Goal: Obtain resource: Obtain resource

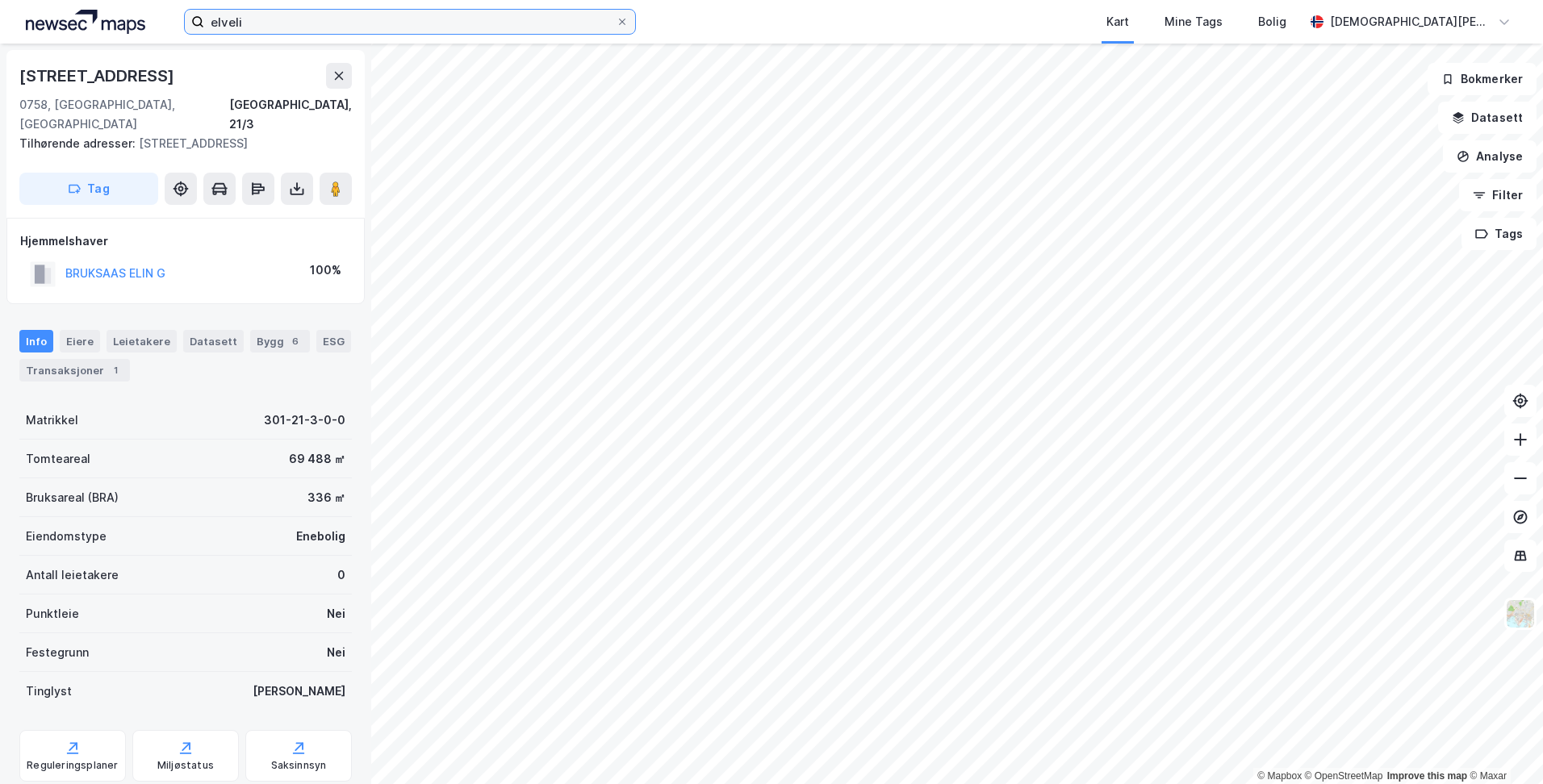
click at [273, 22] on input "elveli" at bounding box center [409, 21] width 411 height 24
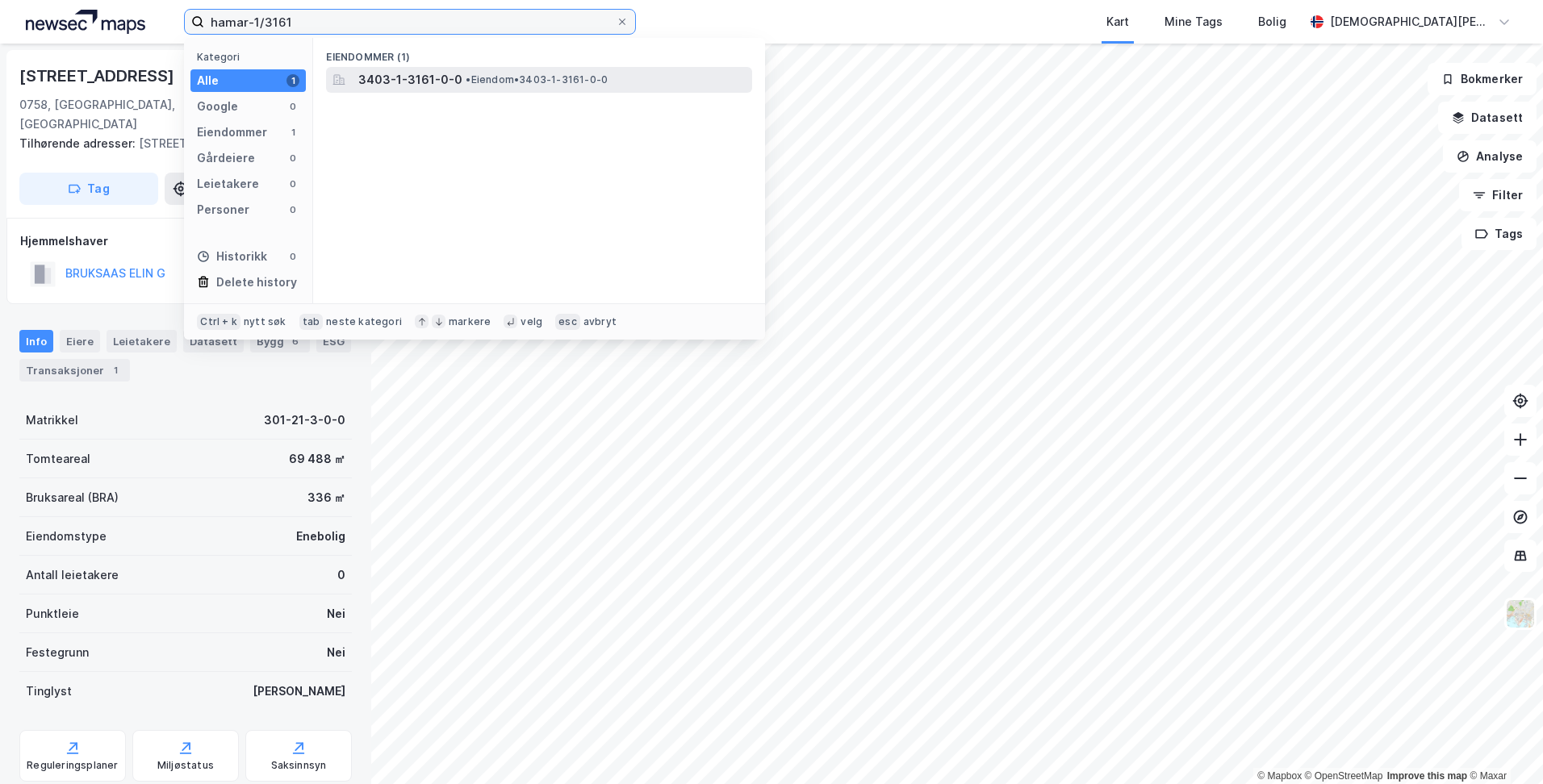
type input "hamar-1/3161"
click at [400, 83] on span "3403-1-3161-0-0" at bounding box center [410, 80] width 104 height 19
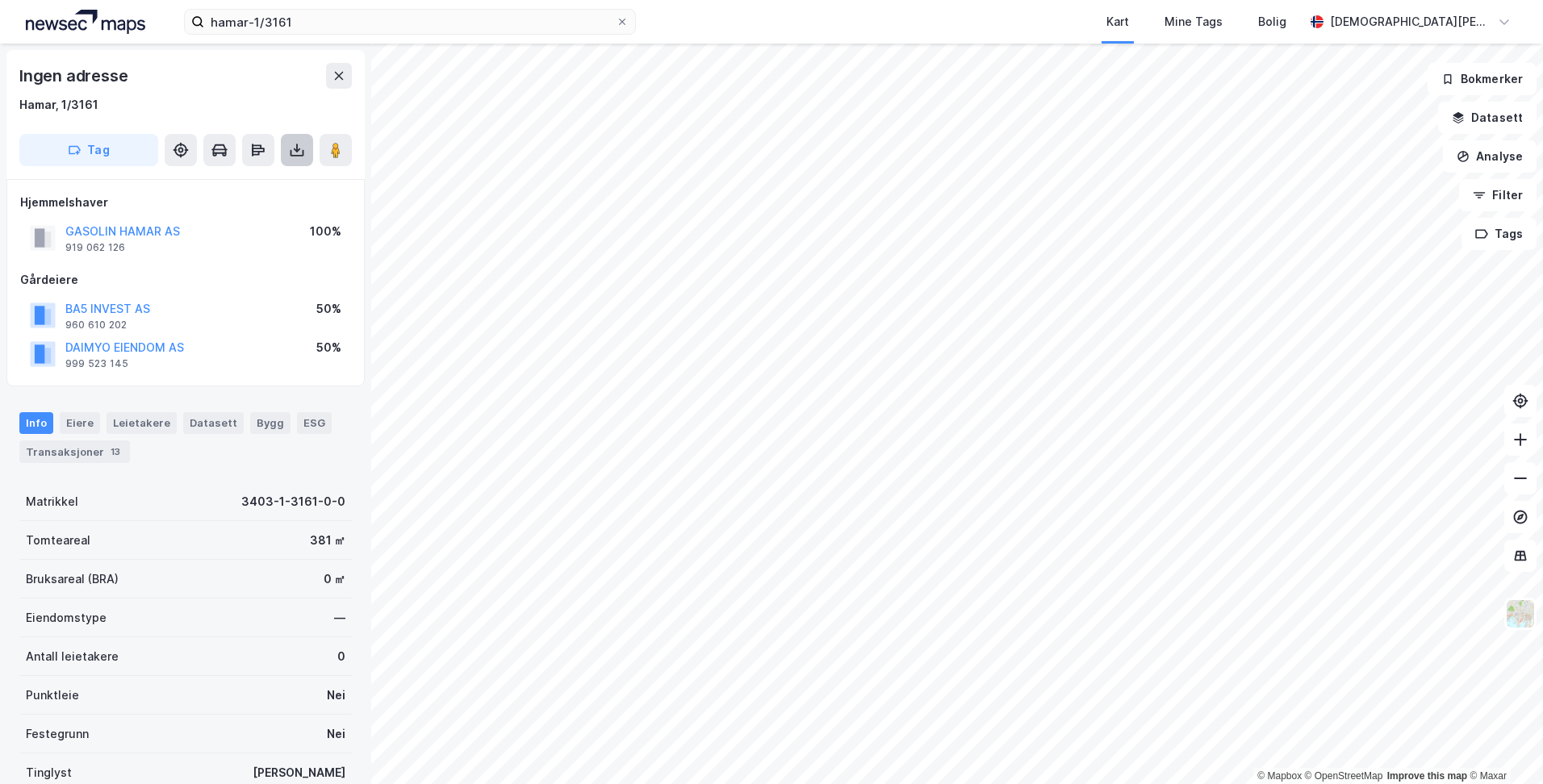
click at [300, 149] on icon at bounding box center [296, 150] width 6 height 4
click at [256, 182] on div "Last ned grunnbok" at bounding box center [216, 183] width 94 height 13
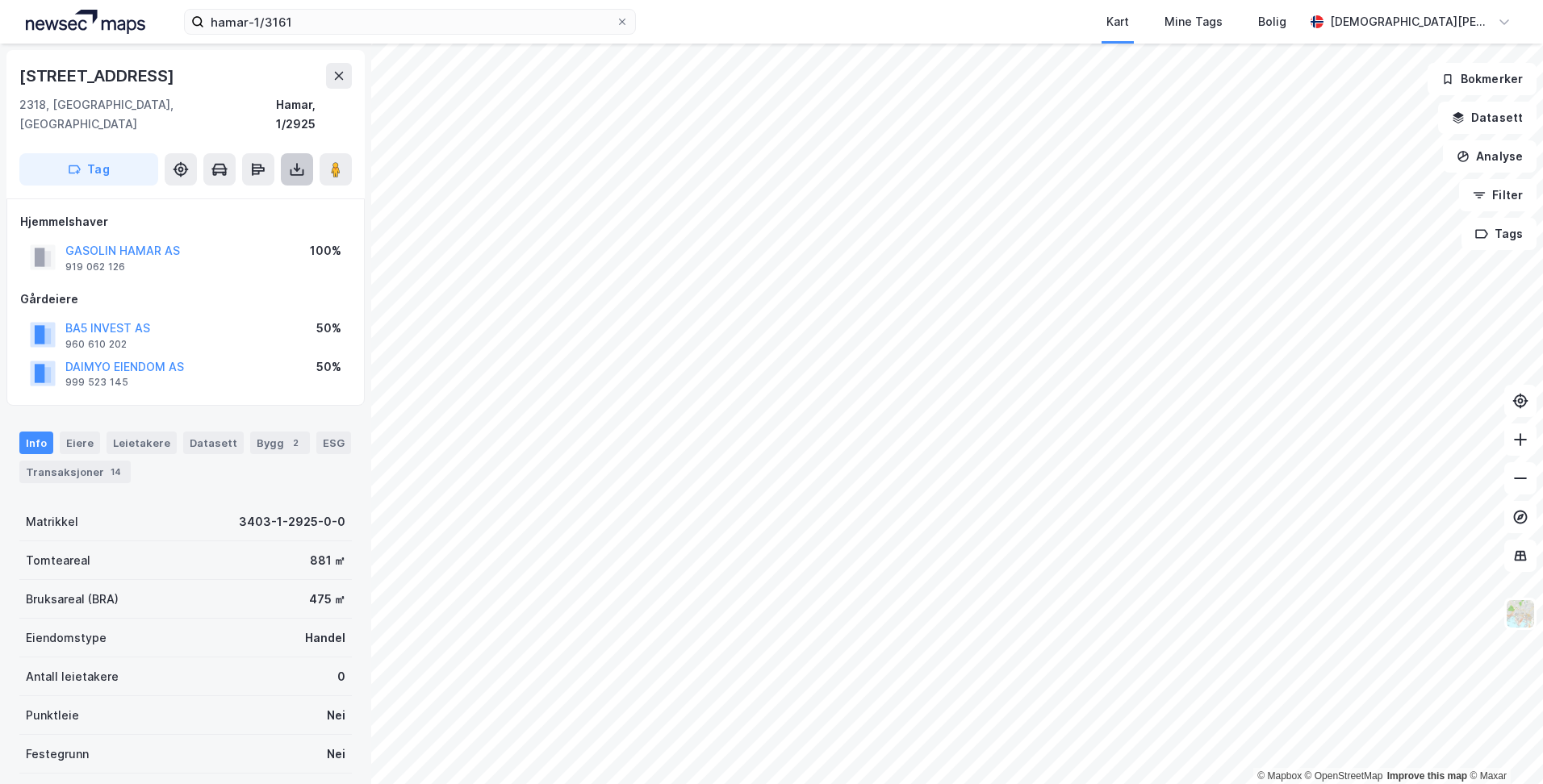
click at [295, 161] on icon at bounding box center [296, 169] width 16 height 16
click at [260, 195] on div "Last ned grunnbok" at bounding box center [216, 201] width 94 height 13
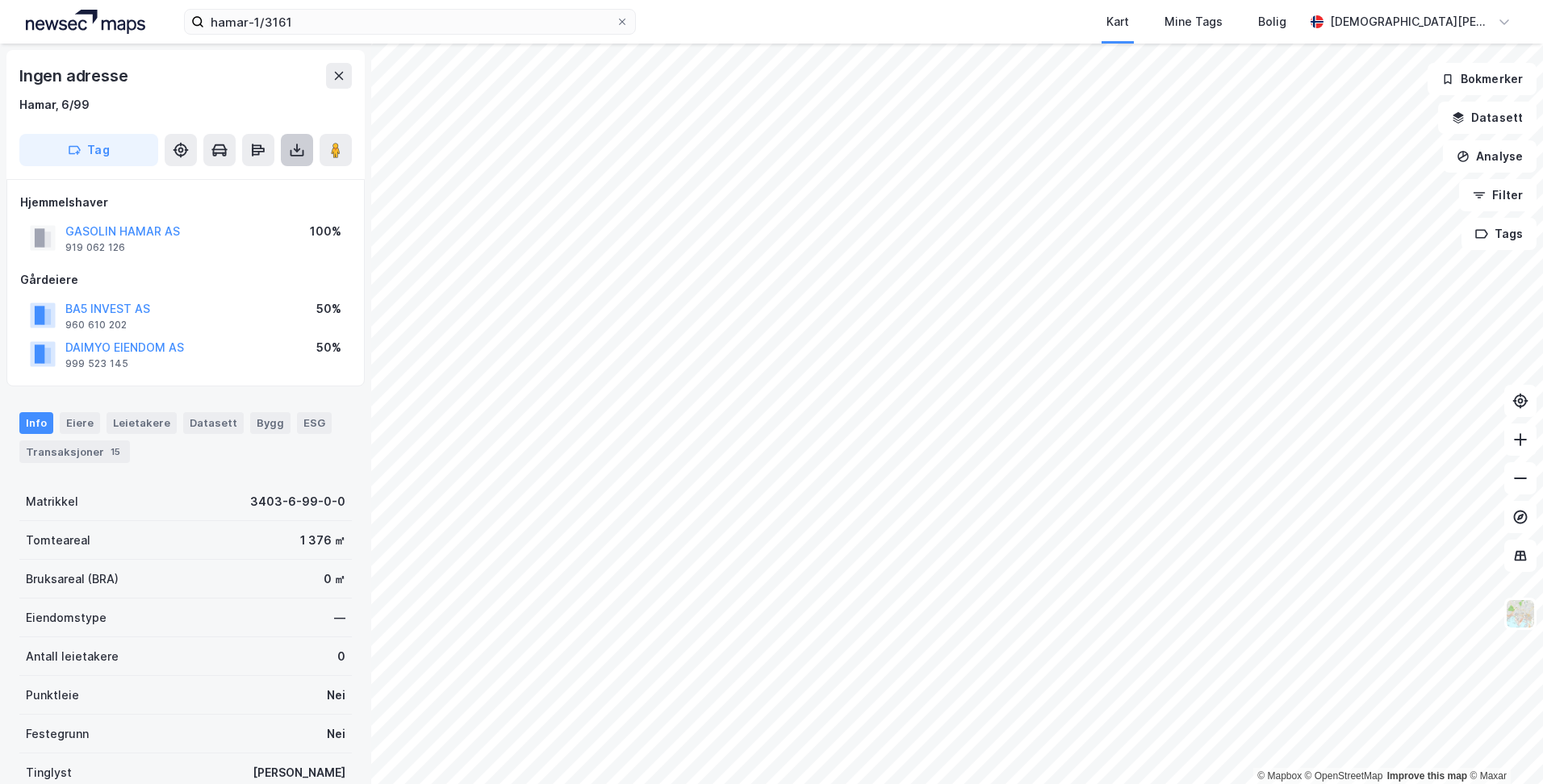
click at [293, 151] on icon at bounding box center [296, 149] width 16 height 16
click at [269, 182] on div "Last ned grunnbok" at bounding box center [227, 183] width 172 height 26
click at [299, 151] on icon at bounding box center [296, 149] width 16 height 16
click at [279, 176] on div "Last ned grunnbok" at bounding box center [227, 183] width 172 height 26
click at [296, 145] on icon at bounding box center [296, 149] width 16 height 16
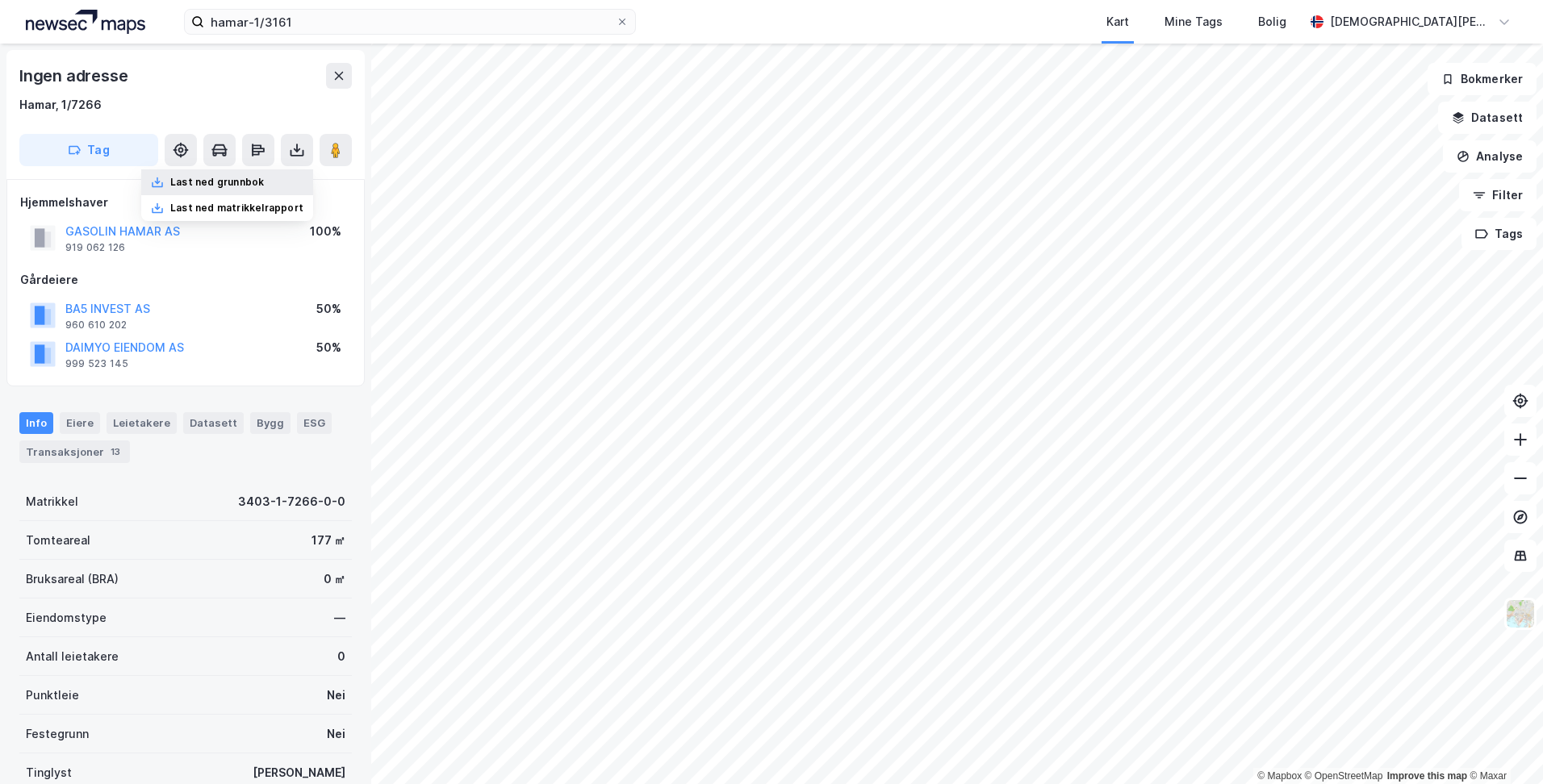
click at [252, 178] on div "Last ned grunnbok" at bounding box center [216, 183] width 94 height 13
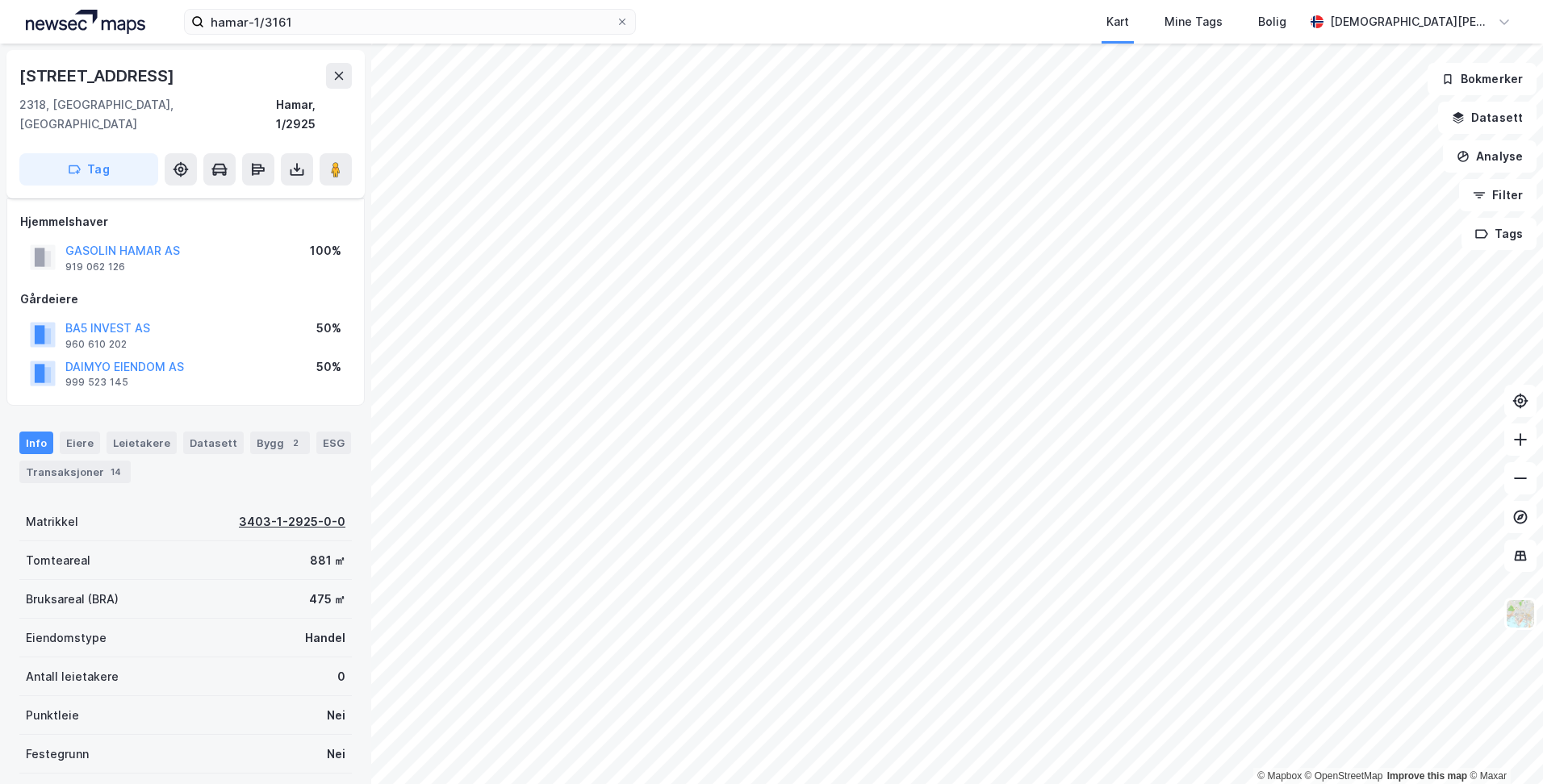
scroll to position [133, 0]
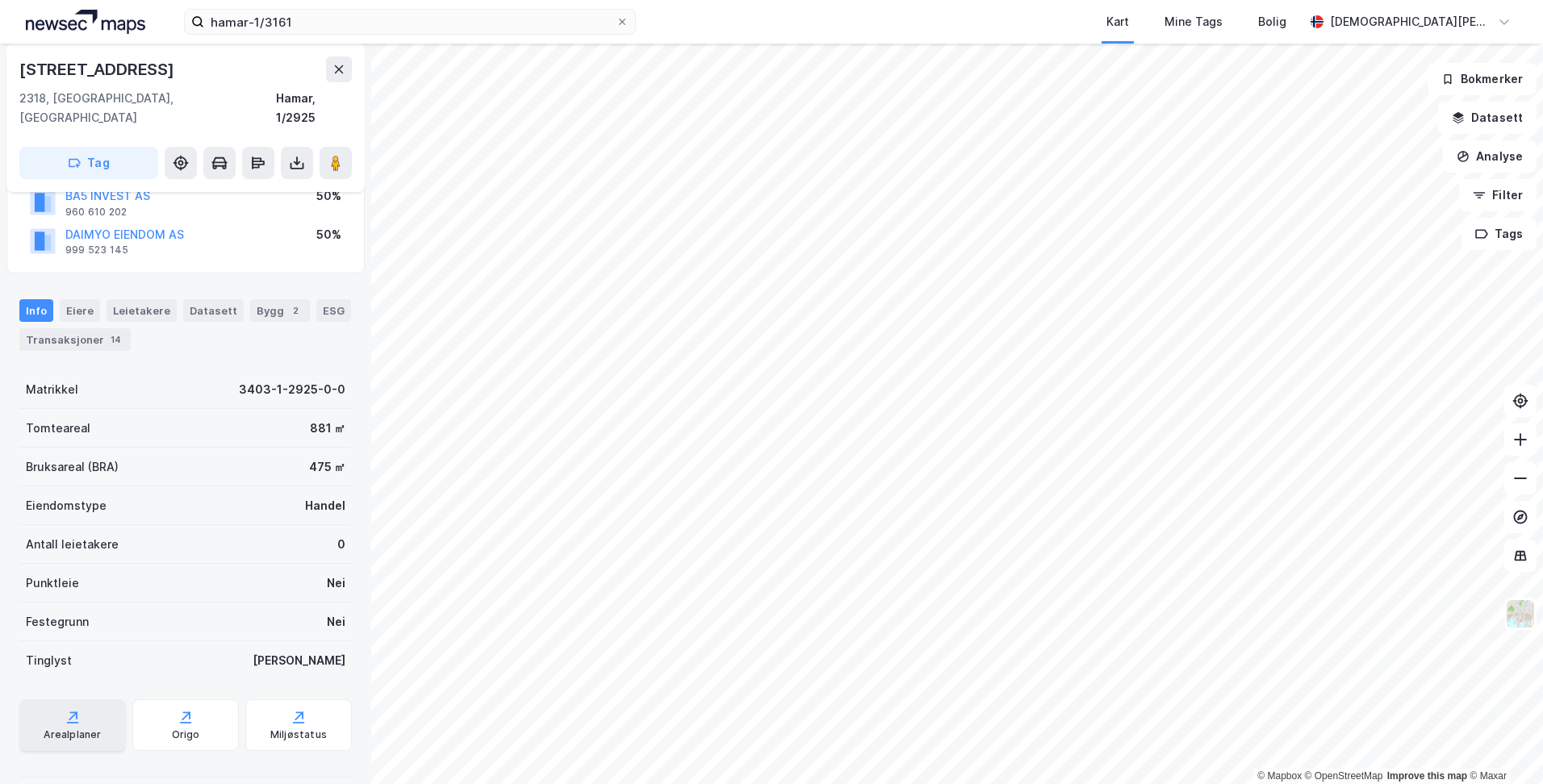
click at [65, 709] on icon at bounding box center [72, 716] width 16 height 16
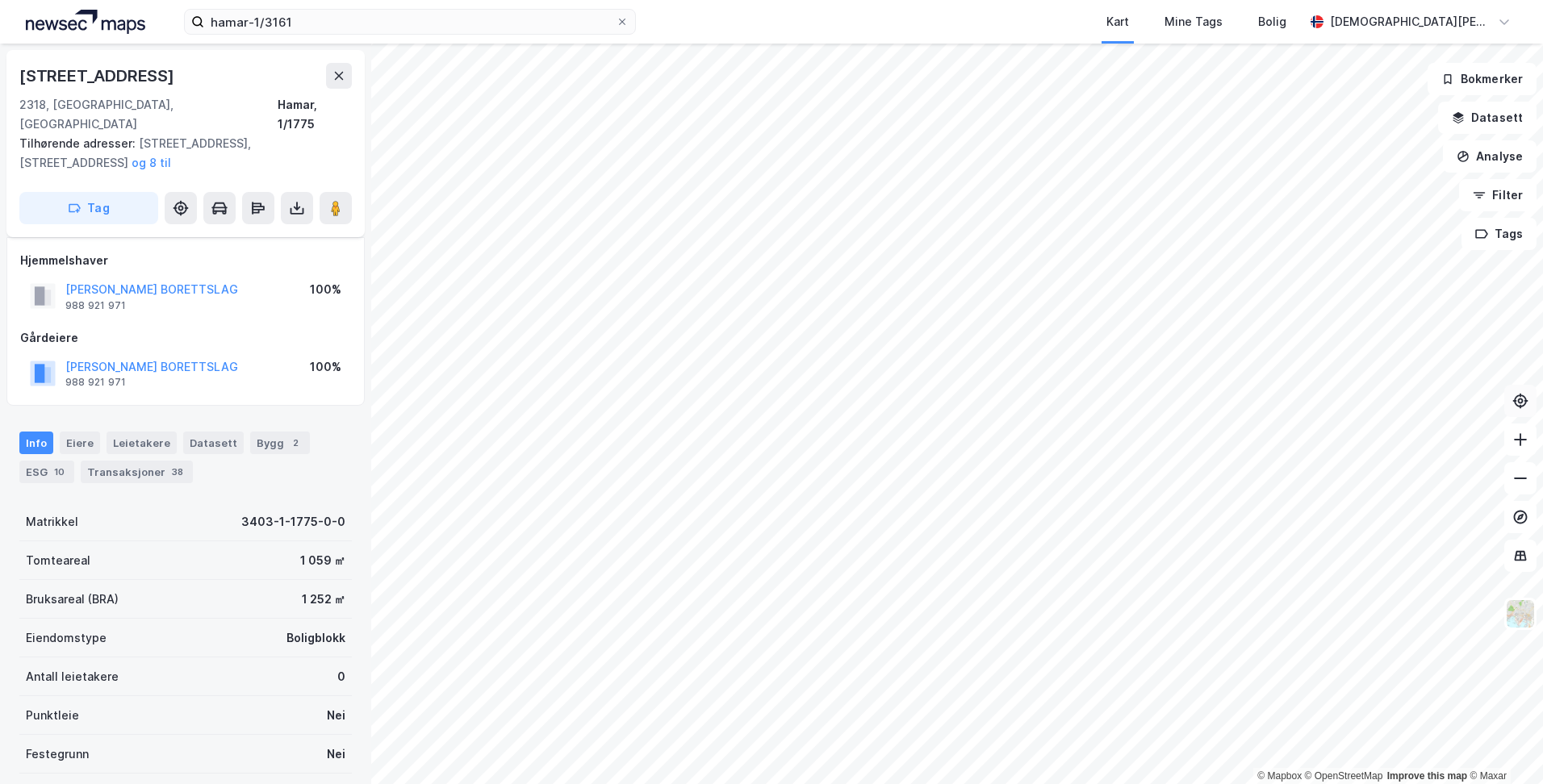
scroll to position [91, 0]
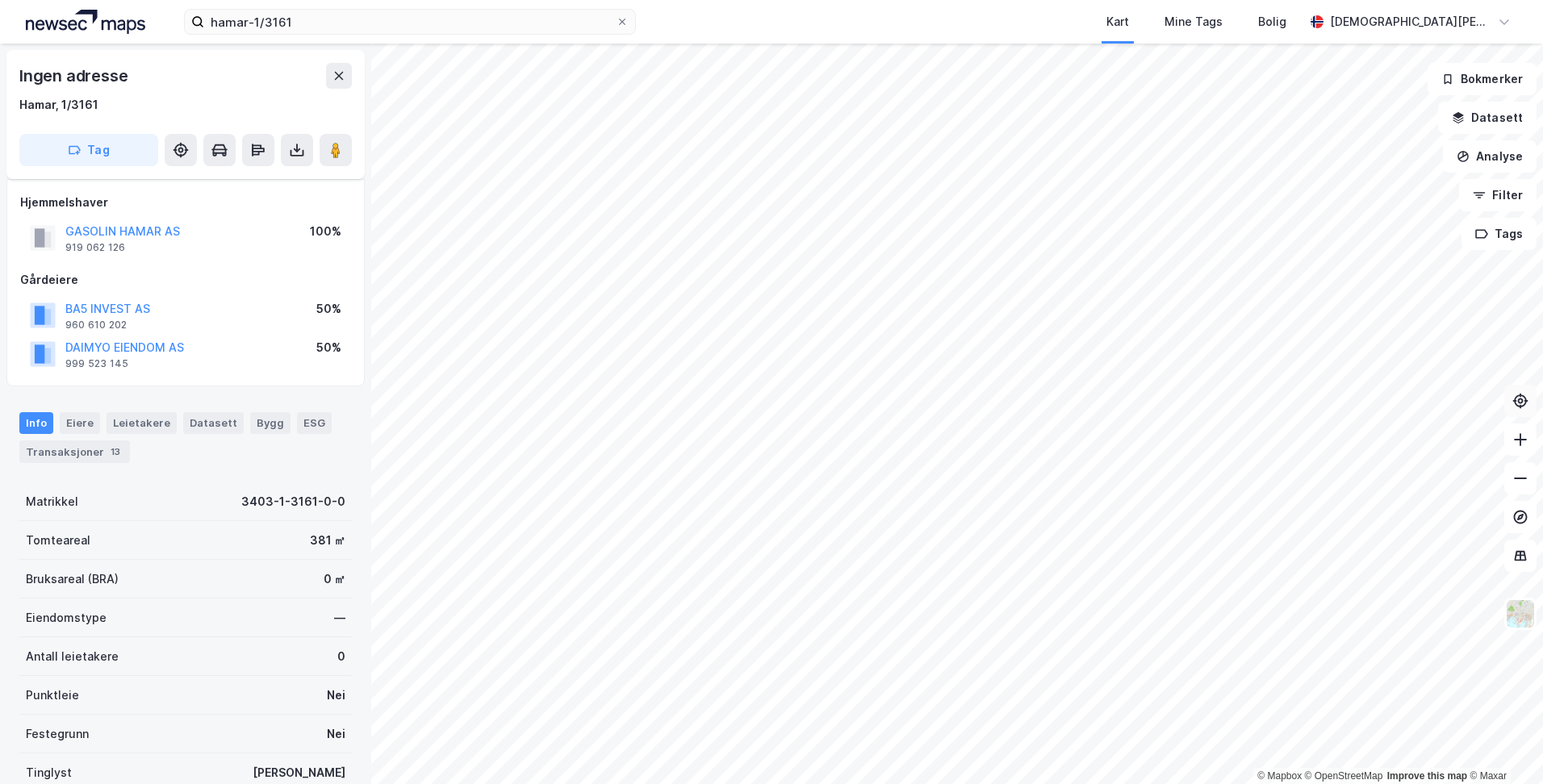
scroll to position [91, 0]
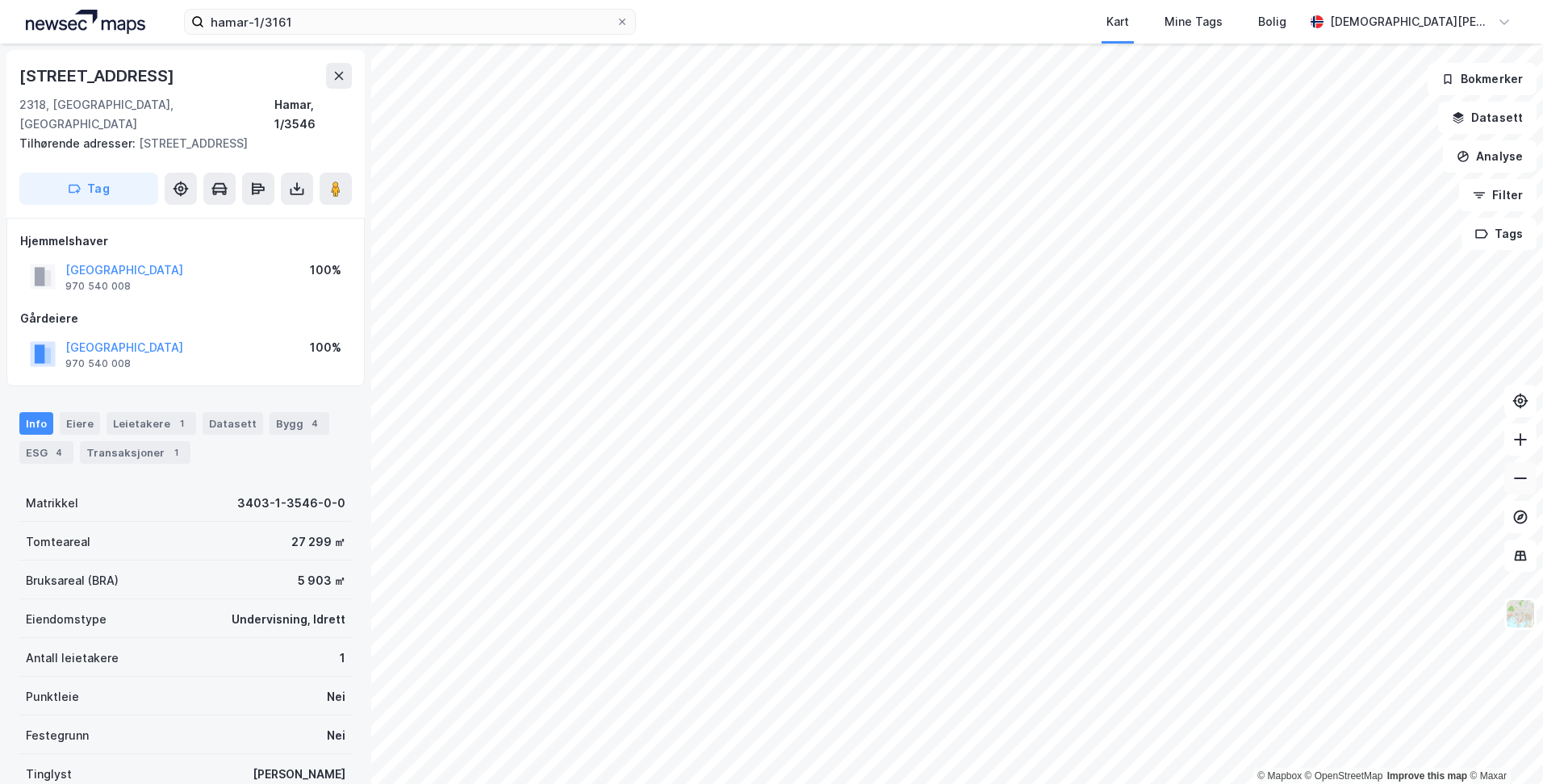
scroll to position [91, 0]
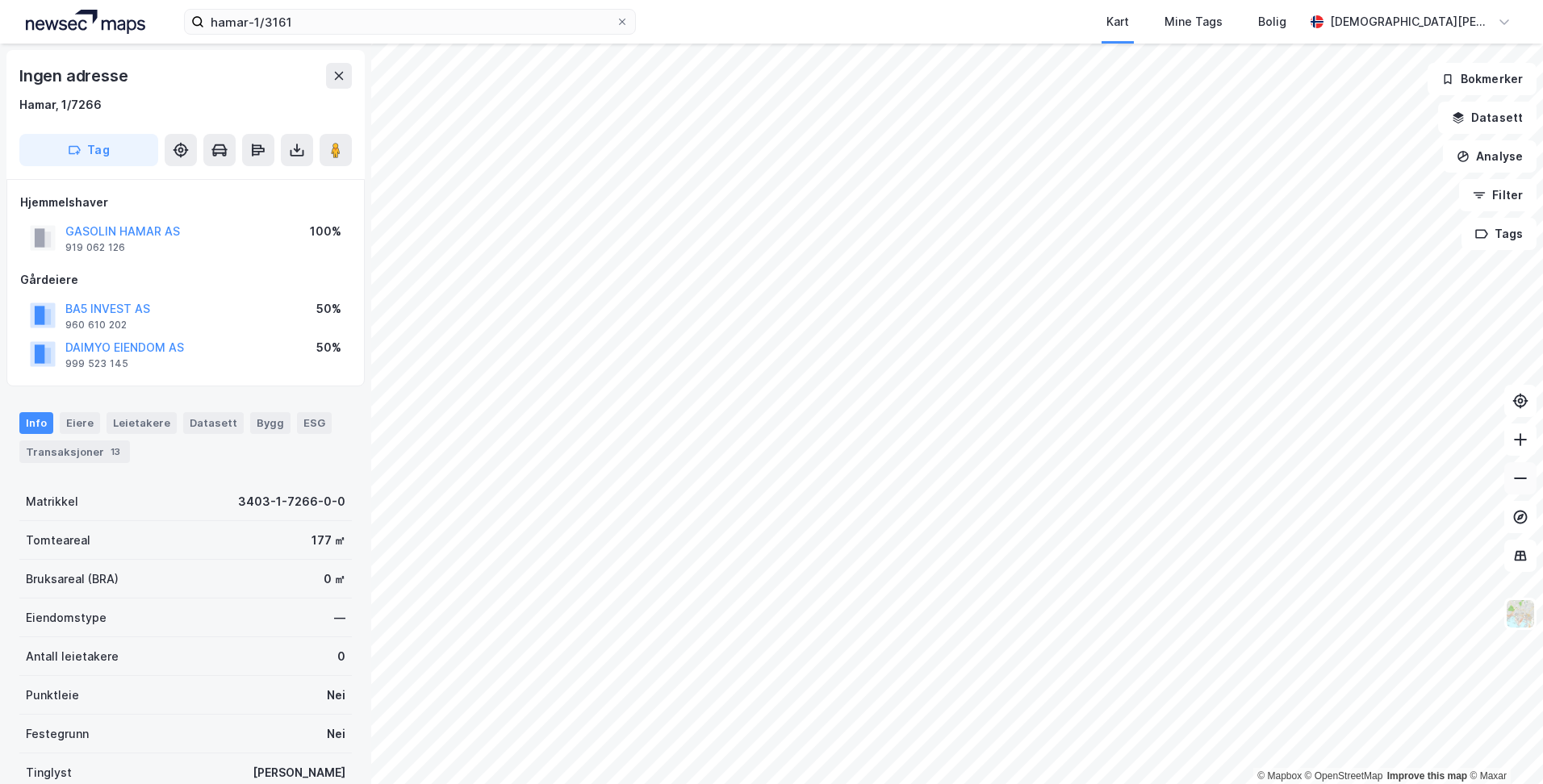
scroll to position [91, 0]
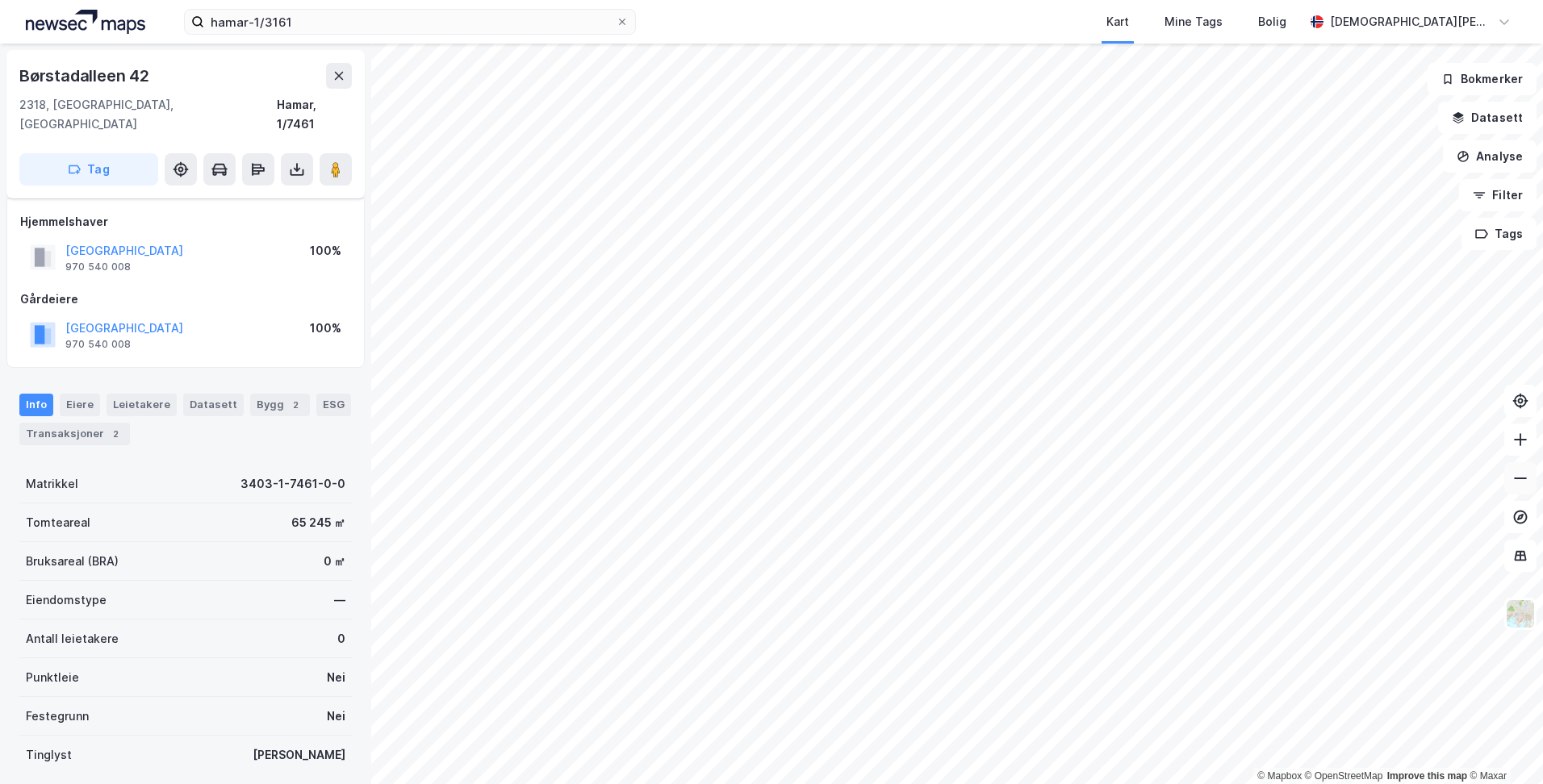
scroll to position [91, 0]
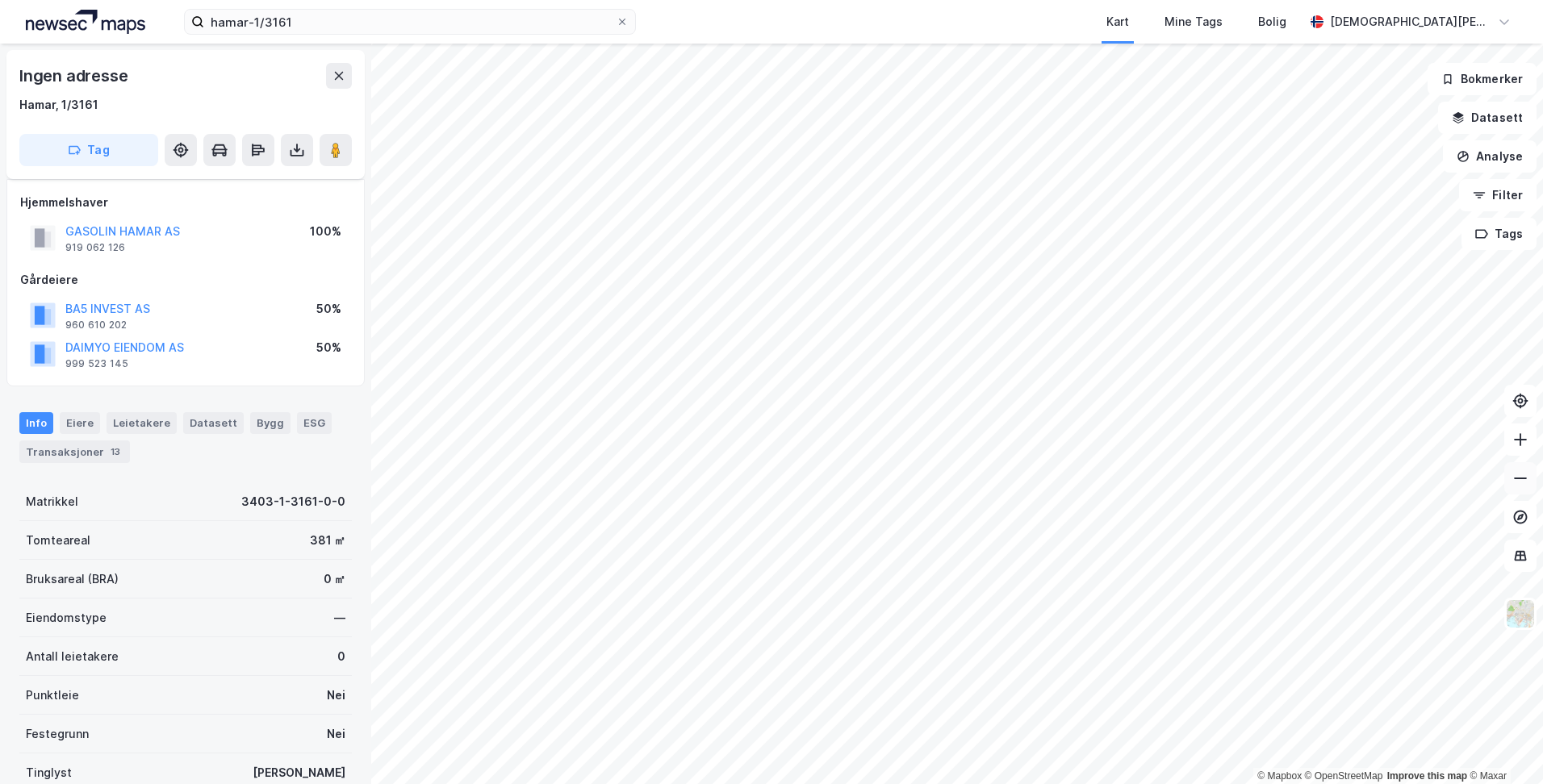
scroll to position [91, 0]
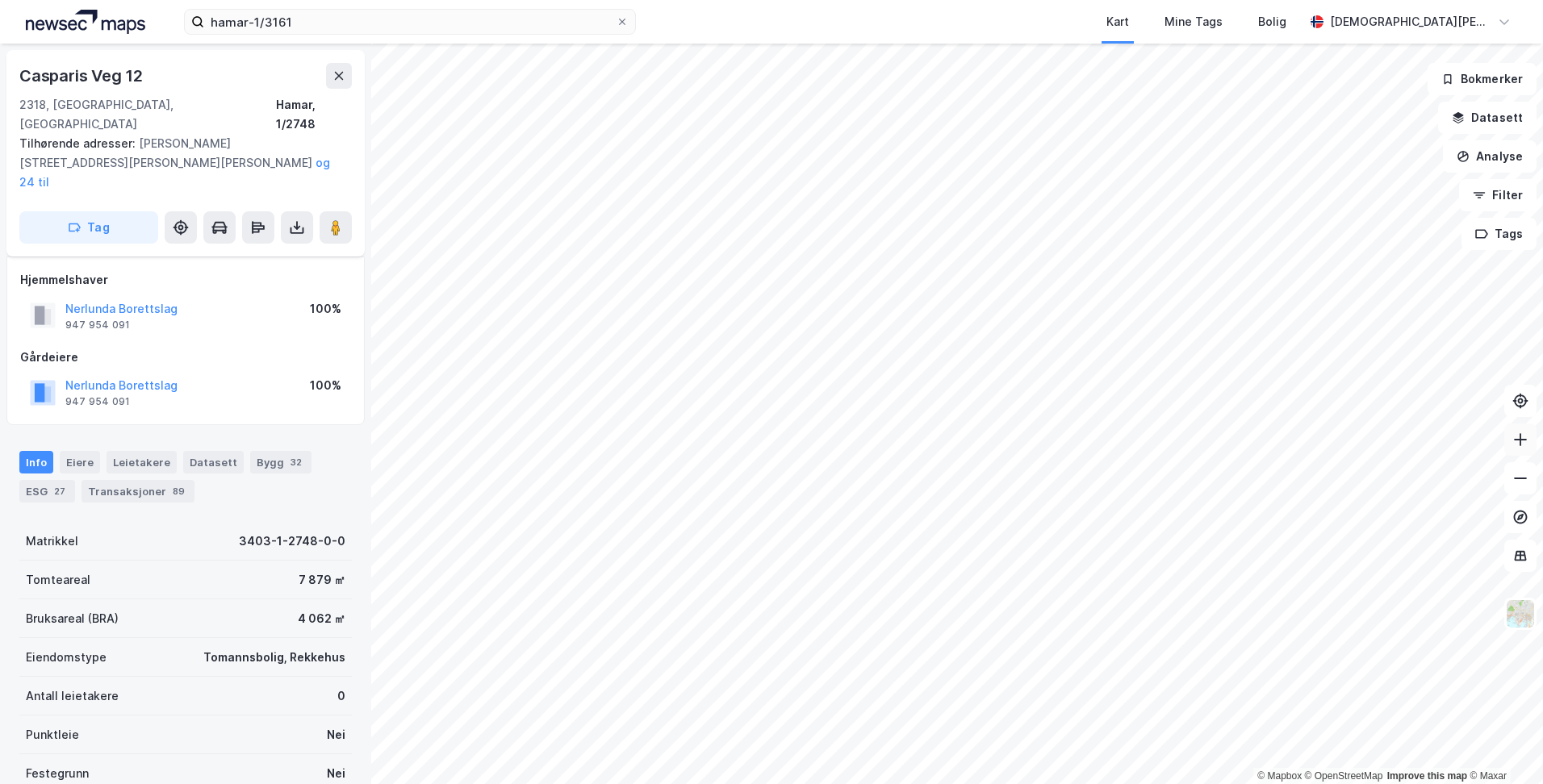
scroll to position [91, 0]
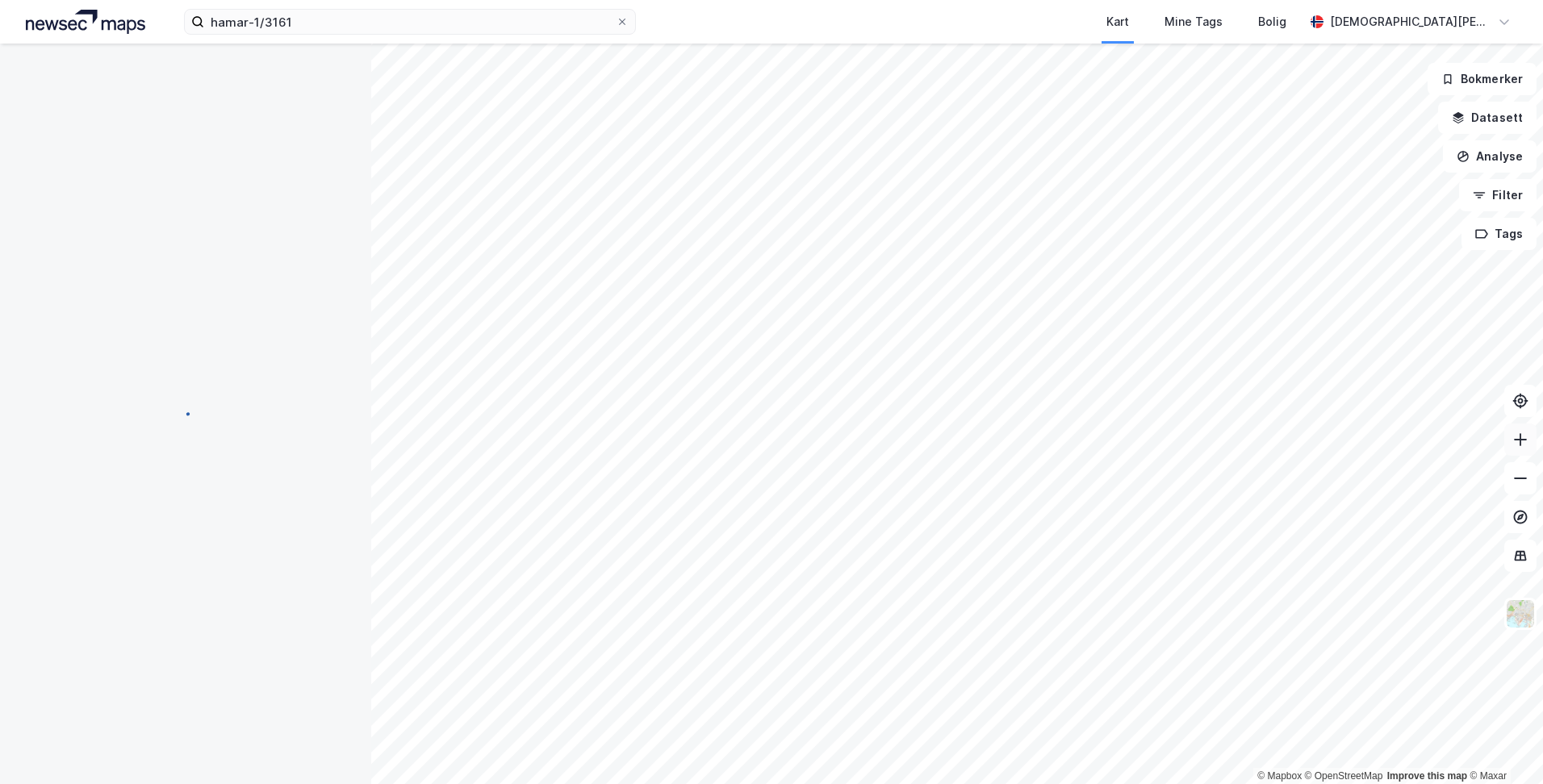
scroll to position [91, 0]
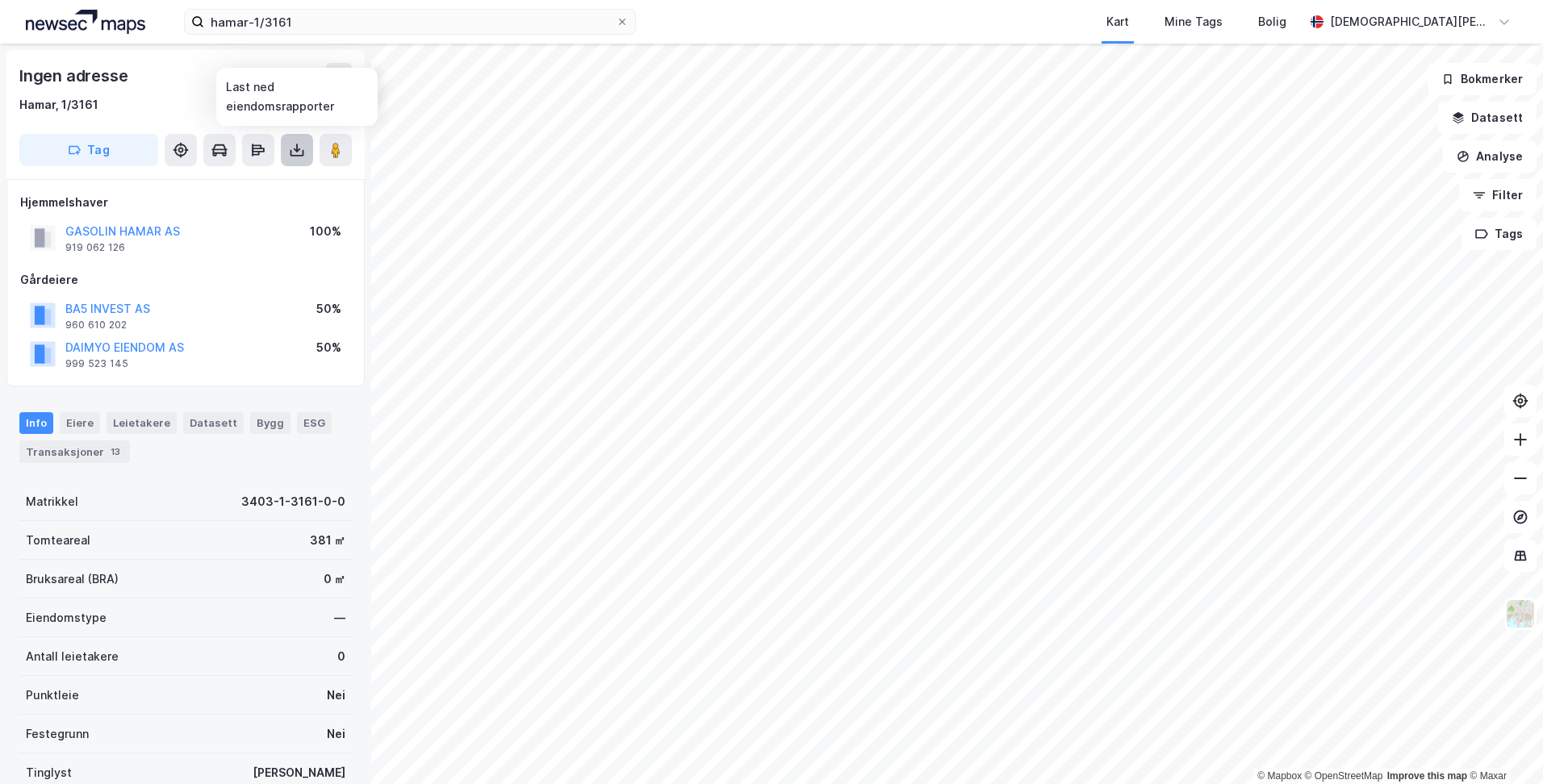
click at [301, 153] on icon at bounding box center [296, 149] width 16 height 16
click at [262, 180] on div "Last ned grunnbok" at bounding box center [216, 183] width 94 height 13
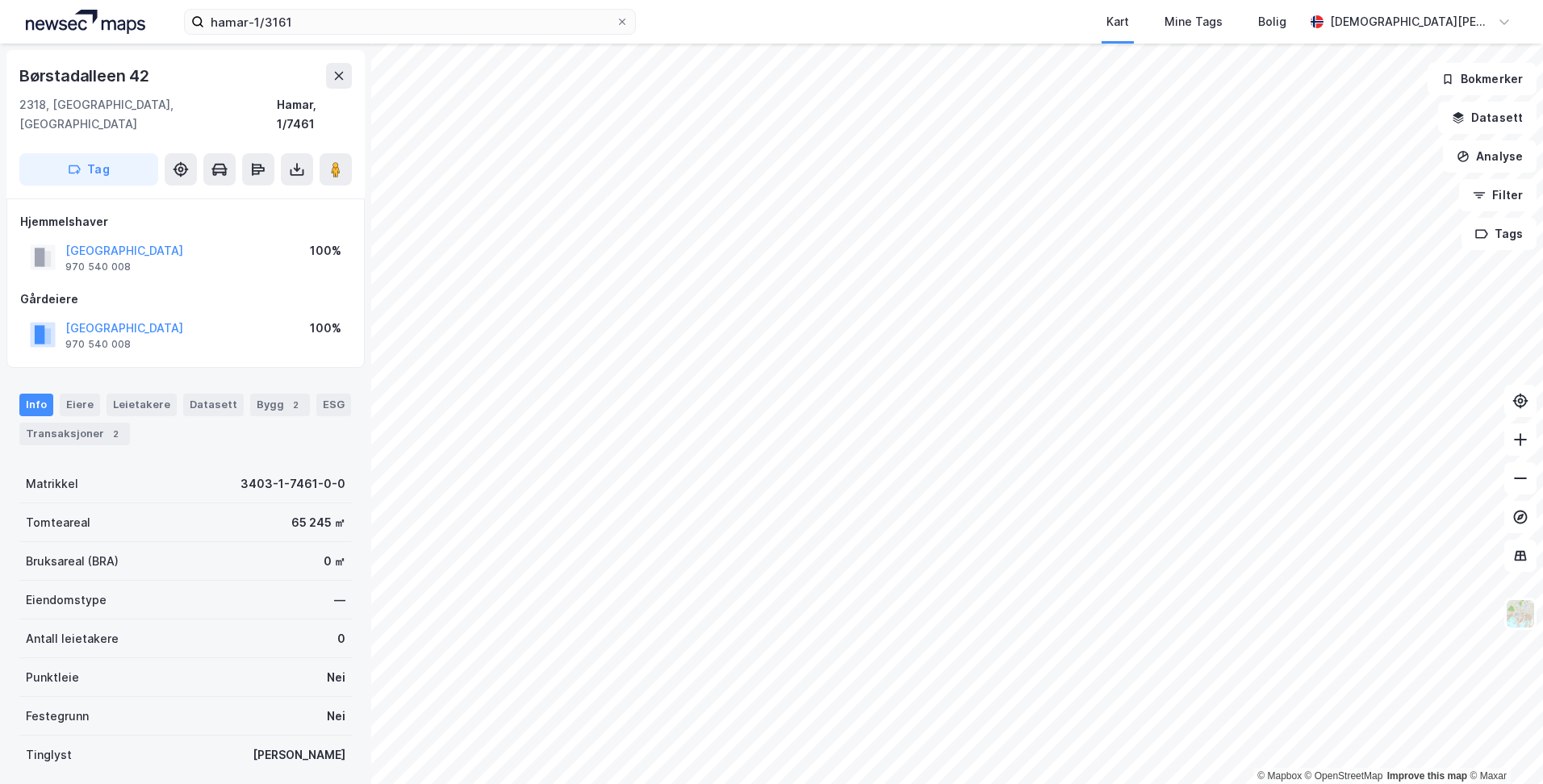
scroll to position [1, 0]
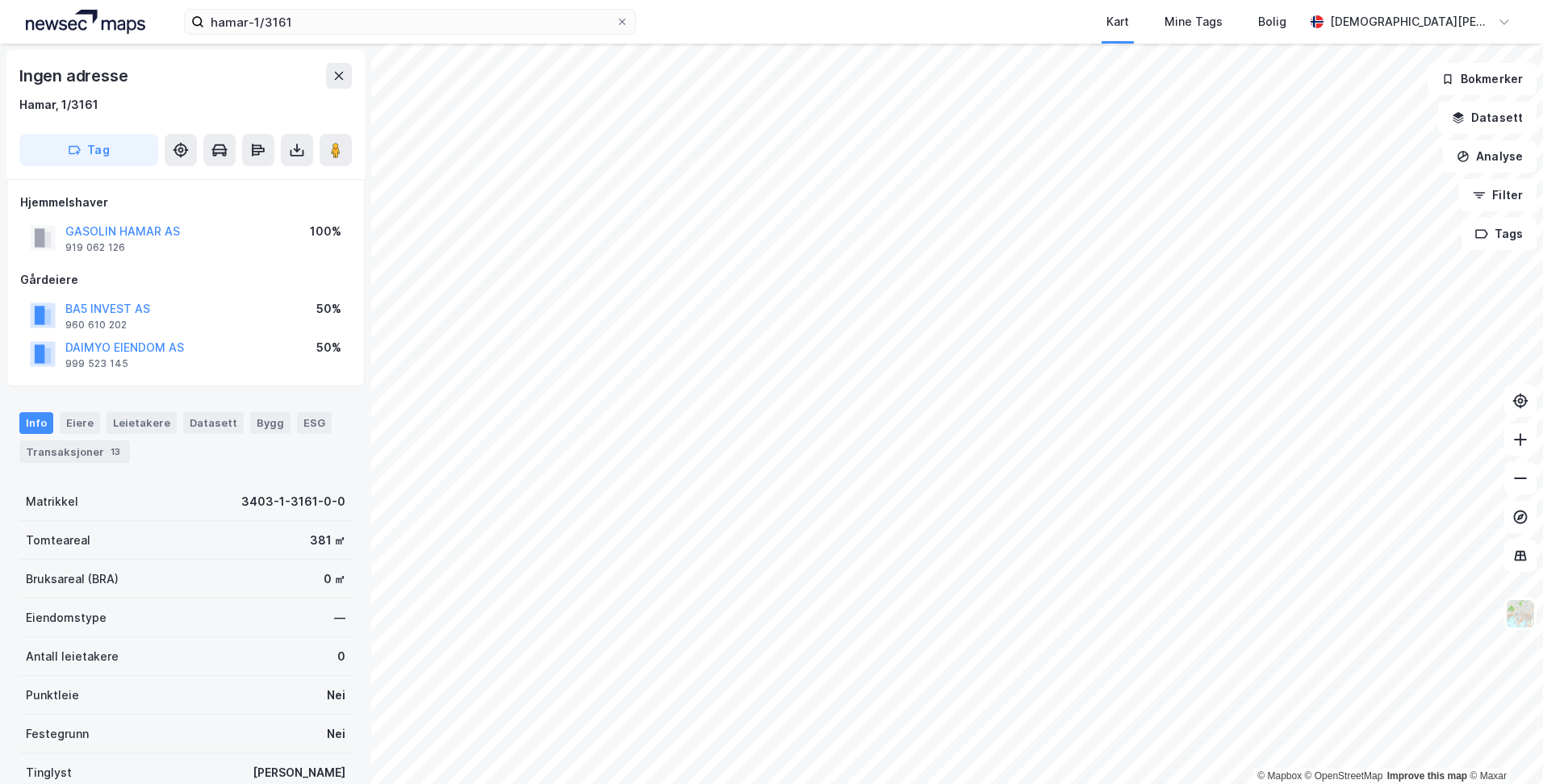
scroll to position [1, 0]
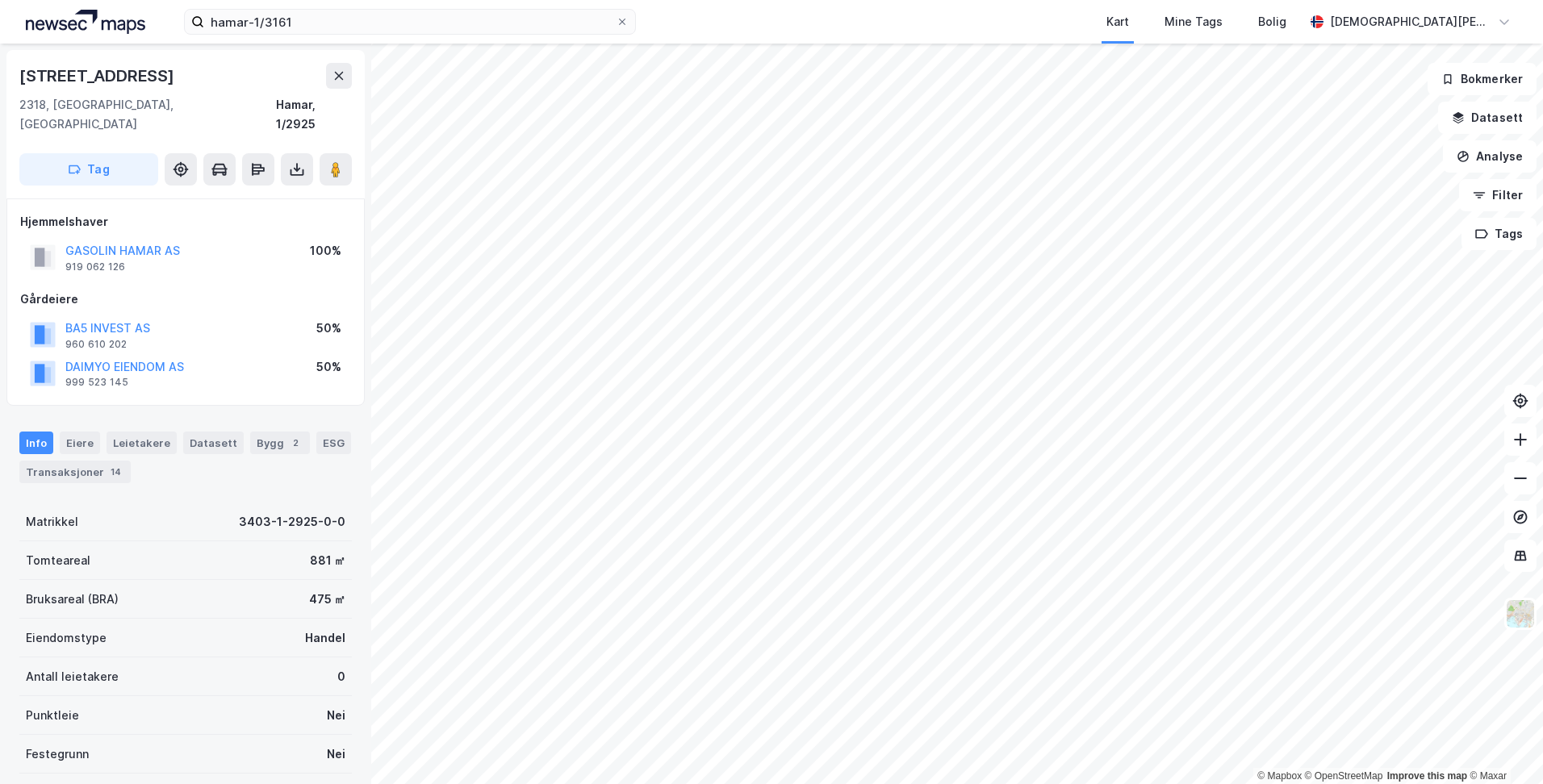
scroll to position [1, 0]
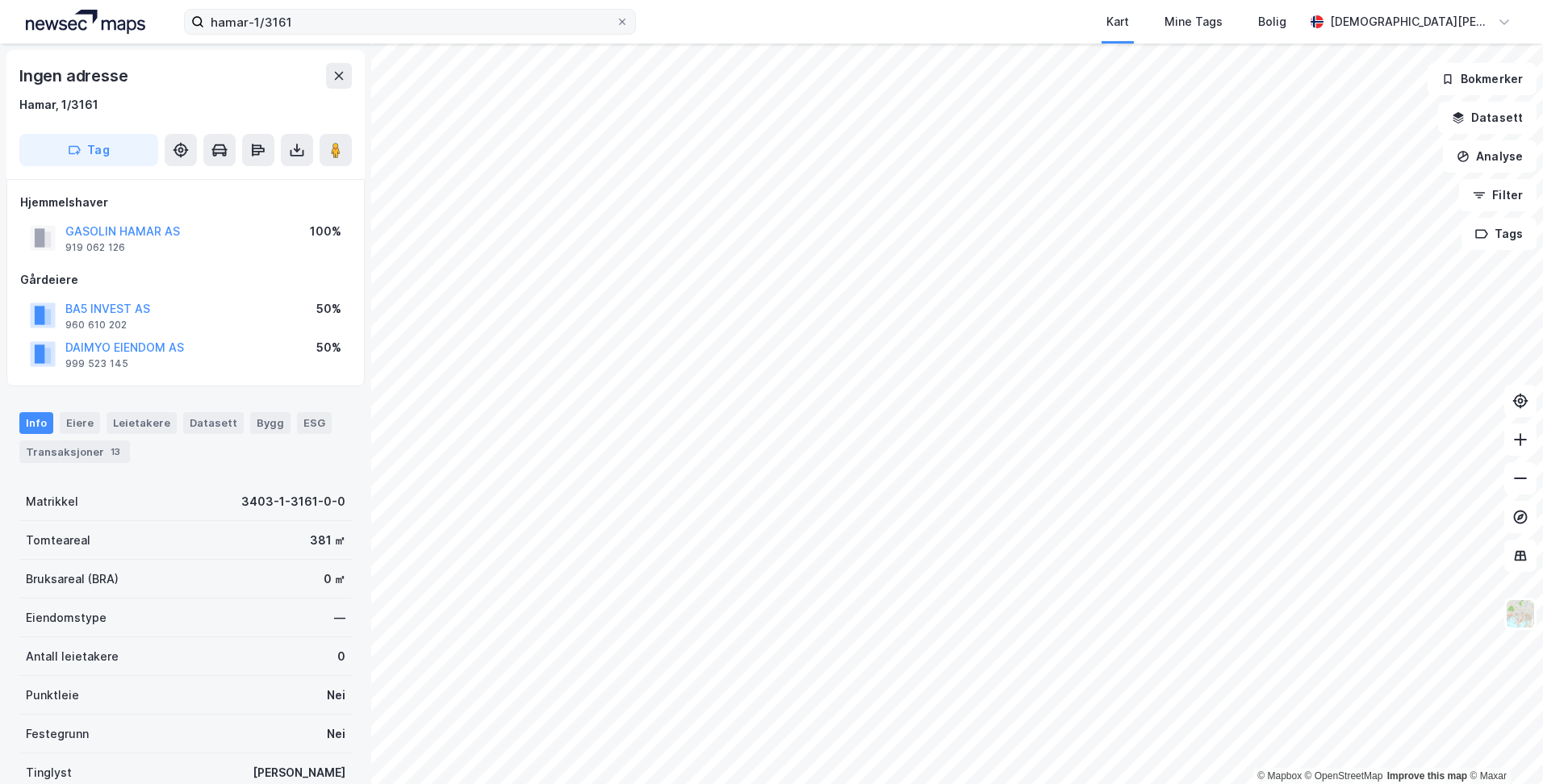
scroll to position [1, 0]
click at [295, 149] on icon at bounding box center [296, 149] width 6 height 4
click at [264, 176] on div "Last ned grunnbok" at bounding box center [216, 182] width 94 height 13
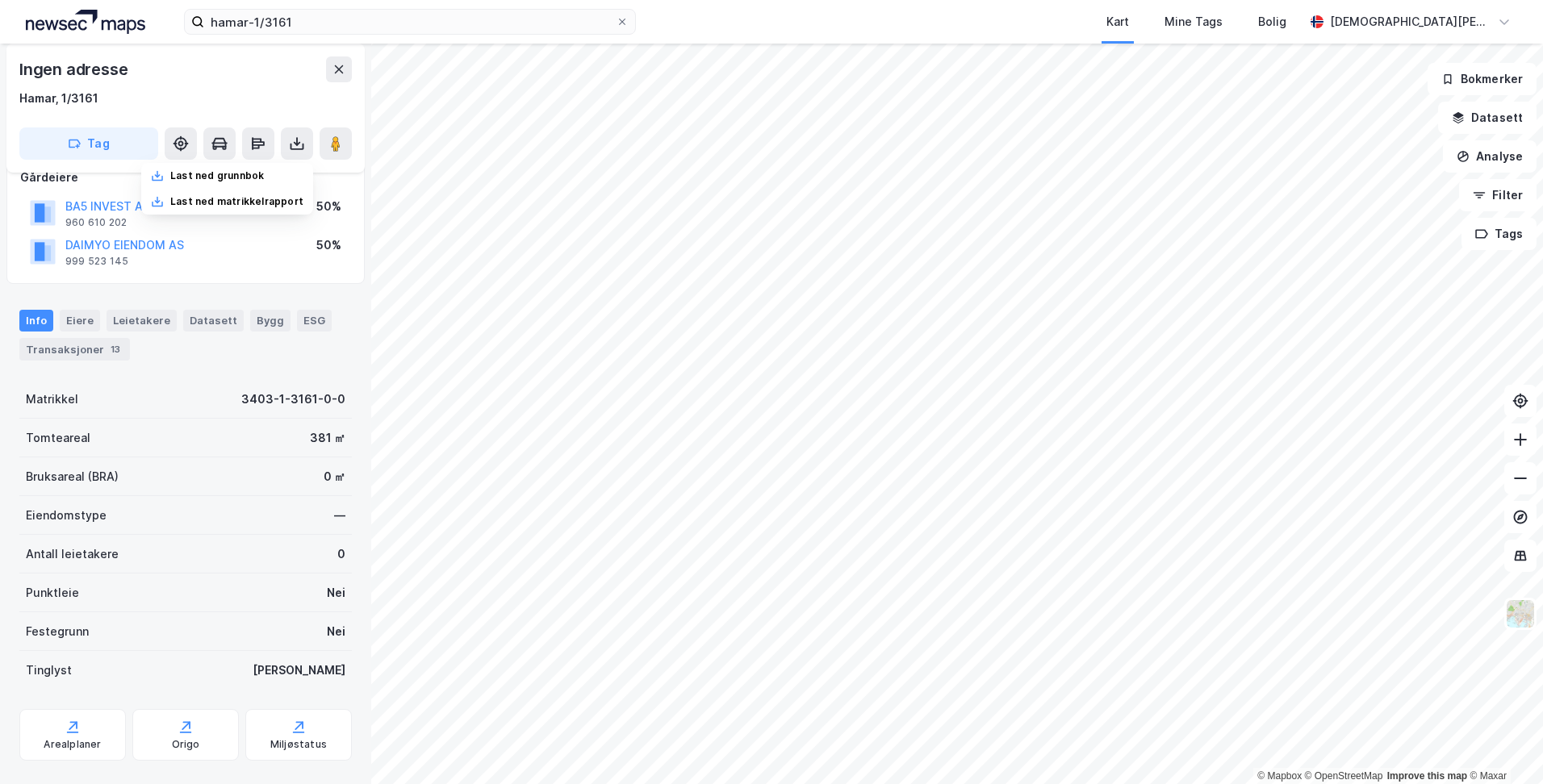
scroll to position [132, 0]
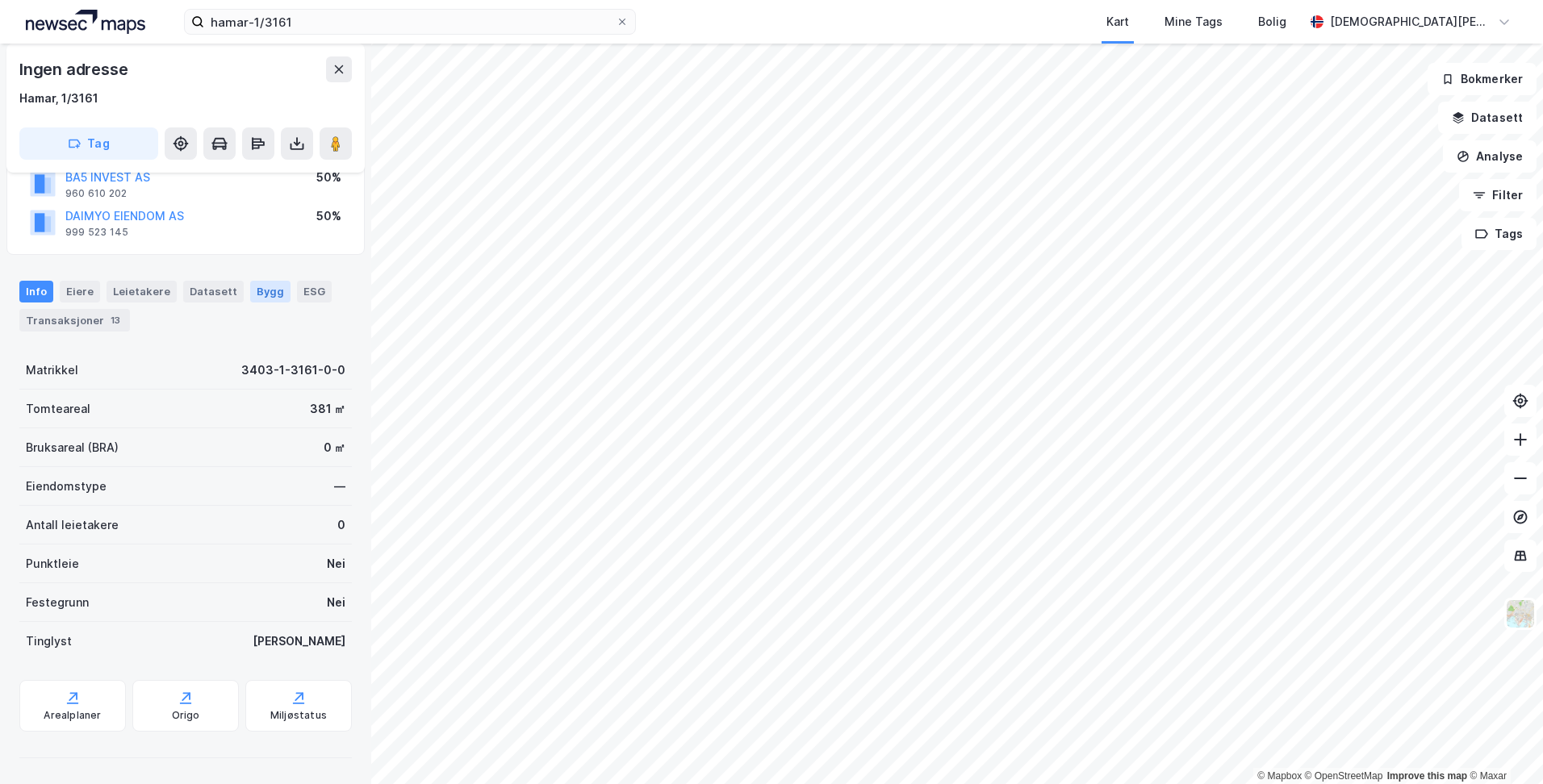
click at [260, 293] on div "Bygg" at bounding box center [269, 291] width 40 height 21
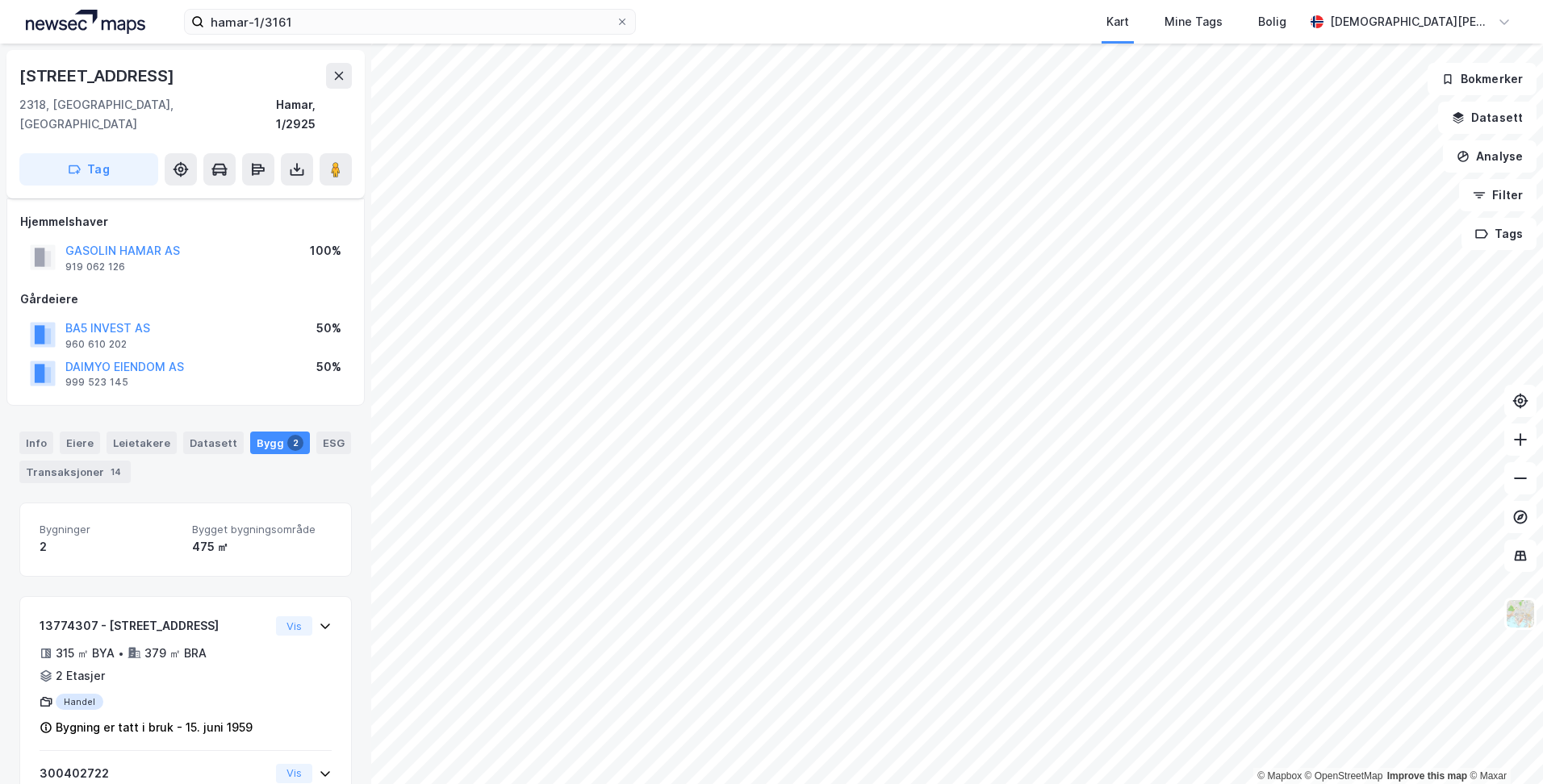
scroll to position [121, 0]
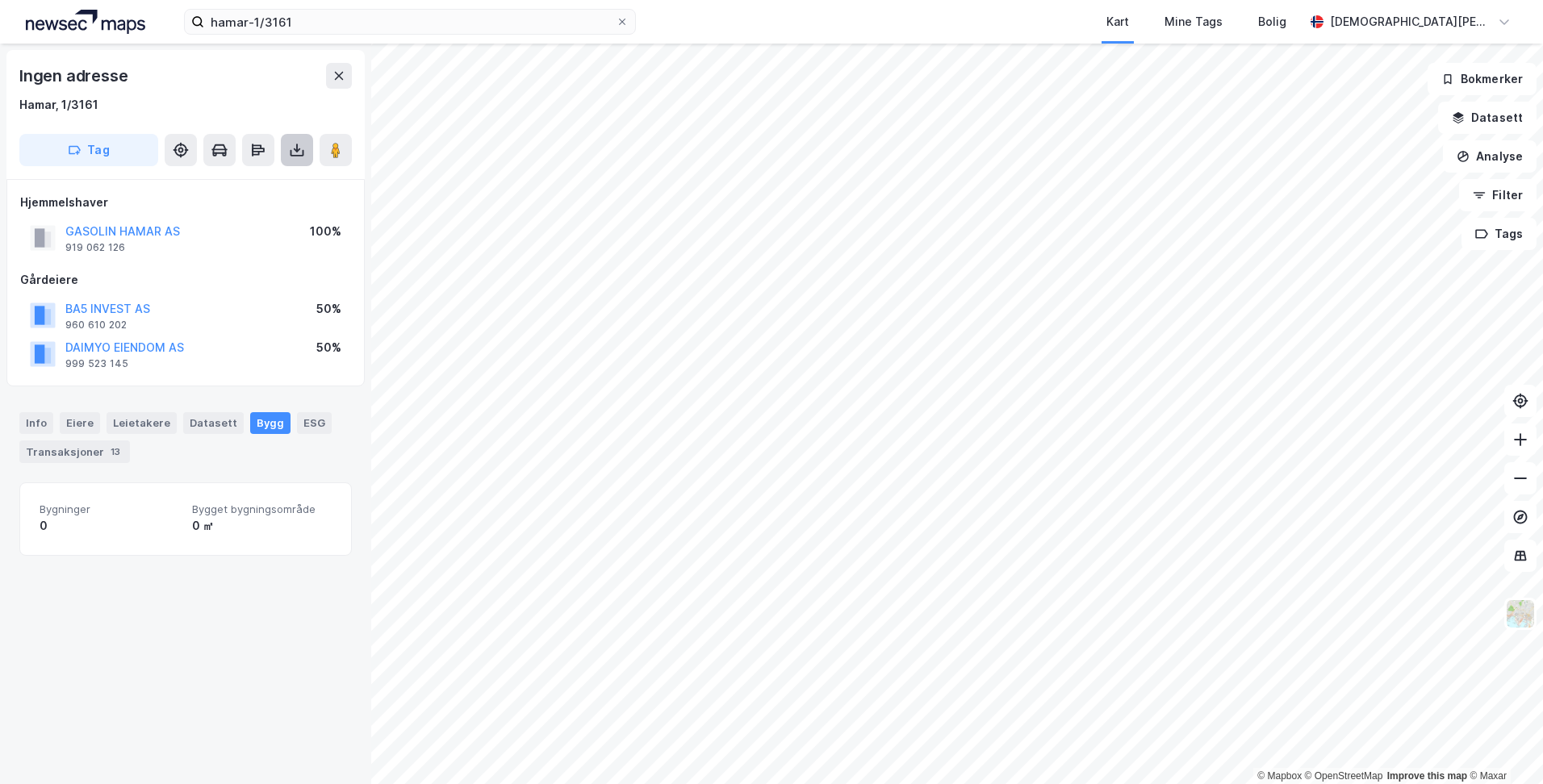
click at [294, 155] on icon at bounding box center [297, 153] width 14 height 6
click at [269, 182] on div "Last ned grunnbok" at bounding box center [227, 183] width 172 height 26
